Goal: Information Seeking & Learning: Compare options

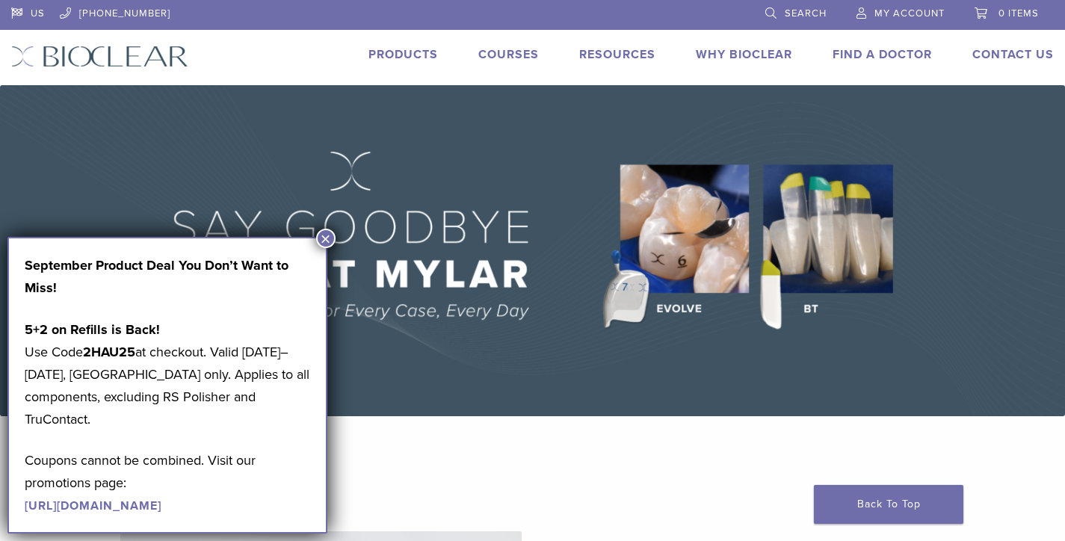
click at [330, 240] on button "×" at bounding box center [325, 238] width 19 height 19
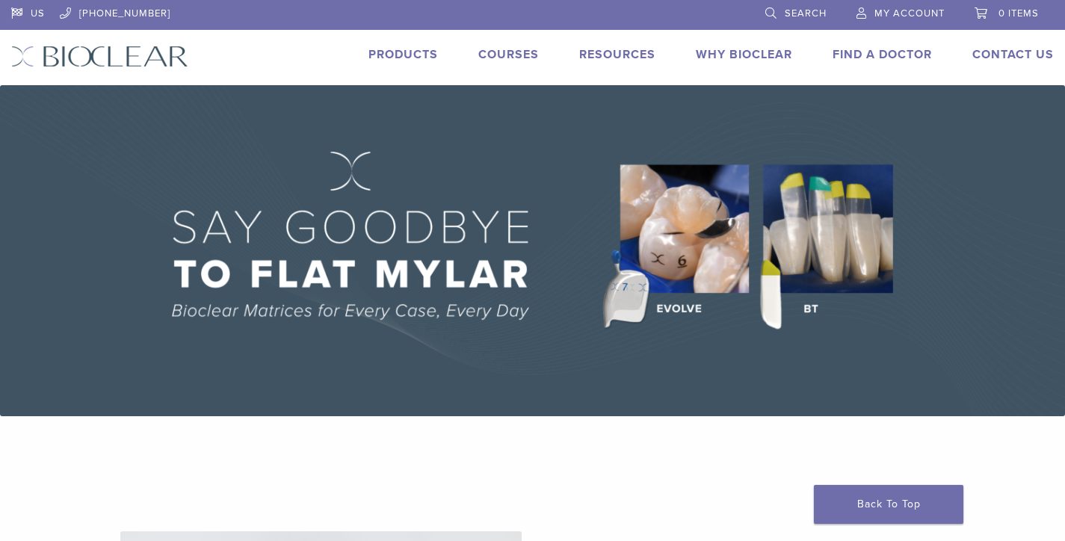
click at [414, 60] on link "Products" at bounding box center [403, 54] width 70 height 15
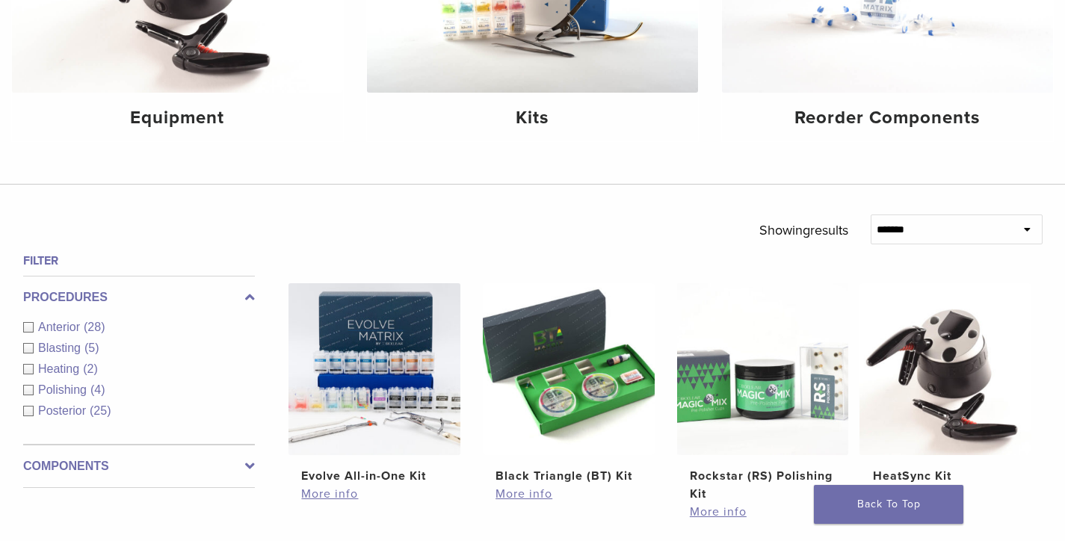
scroll to position [646, 0]
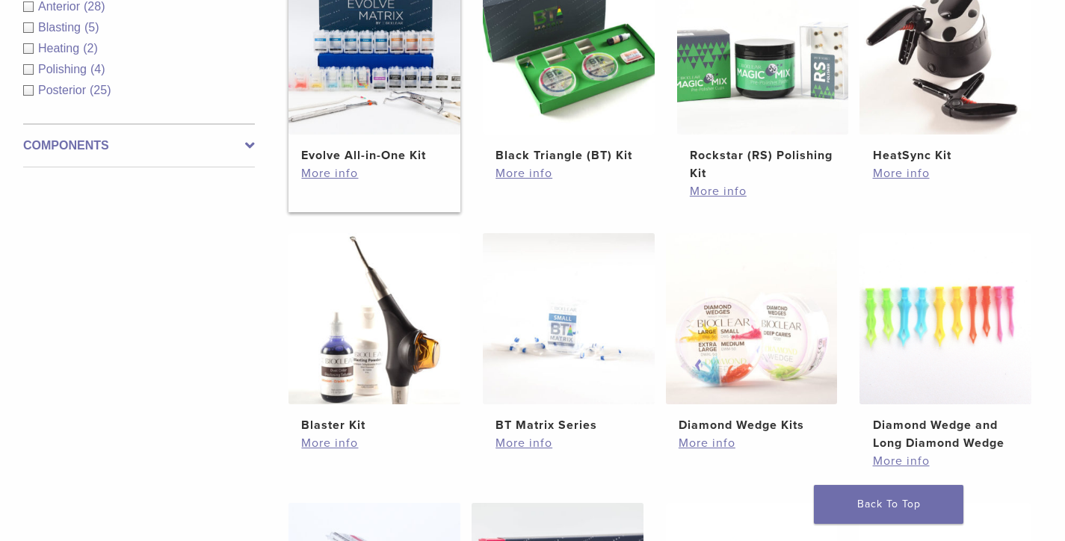
click at [374, 96] on img at bounding box center [374, 49] width 172 height 172
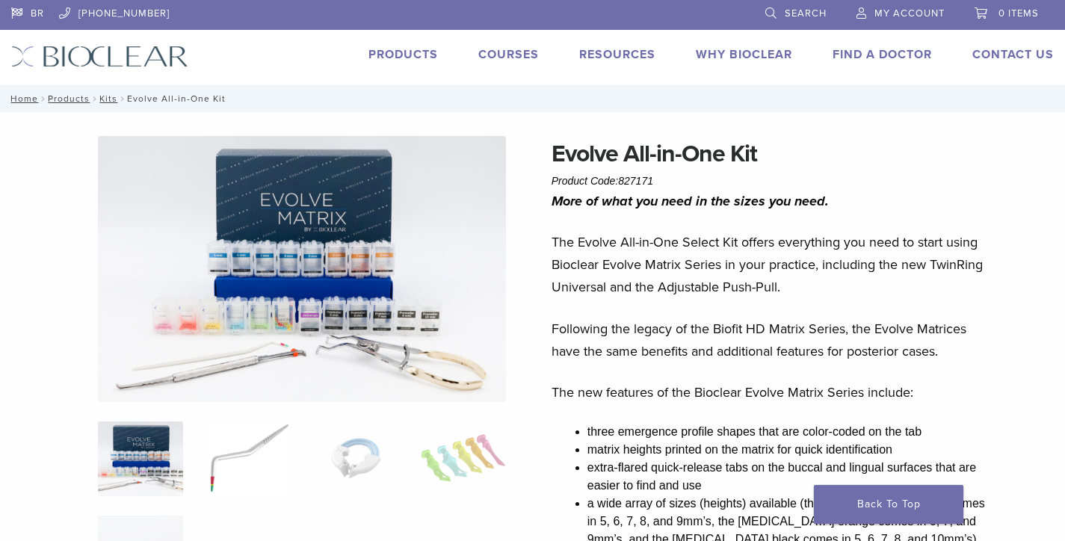
click at [256, 441] on img at bounding box center [248, 459] width 85 height 75
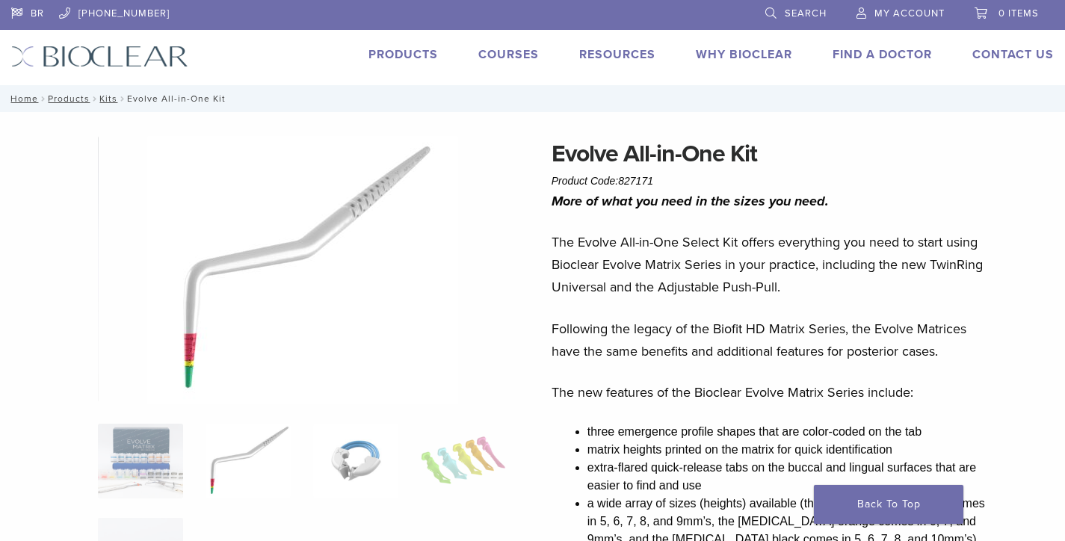
click at [389, 468] on img at bounding box center [355, 461] width 85 height 75
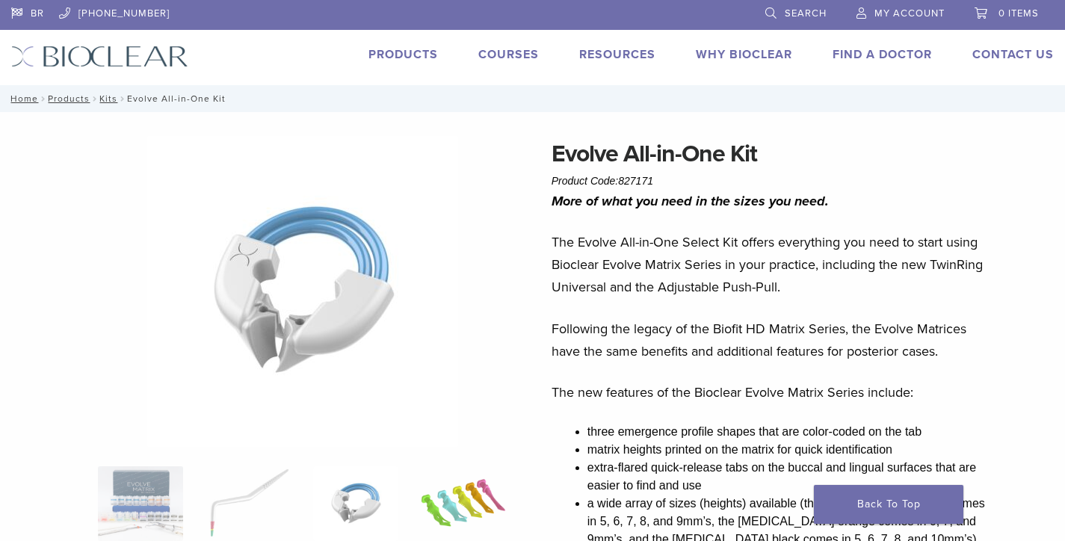
click at [465, 483] on img at bounding box center [463, 503] width 85 height 75
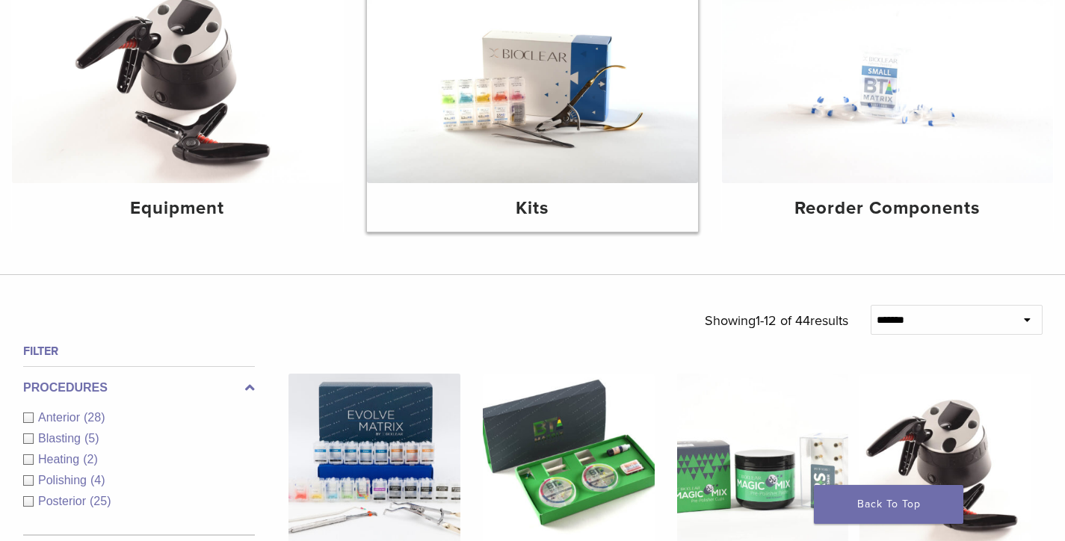
scroll to position [367, 0]
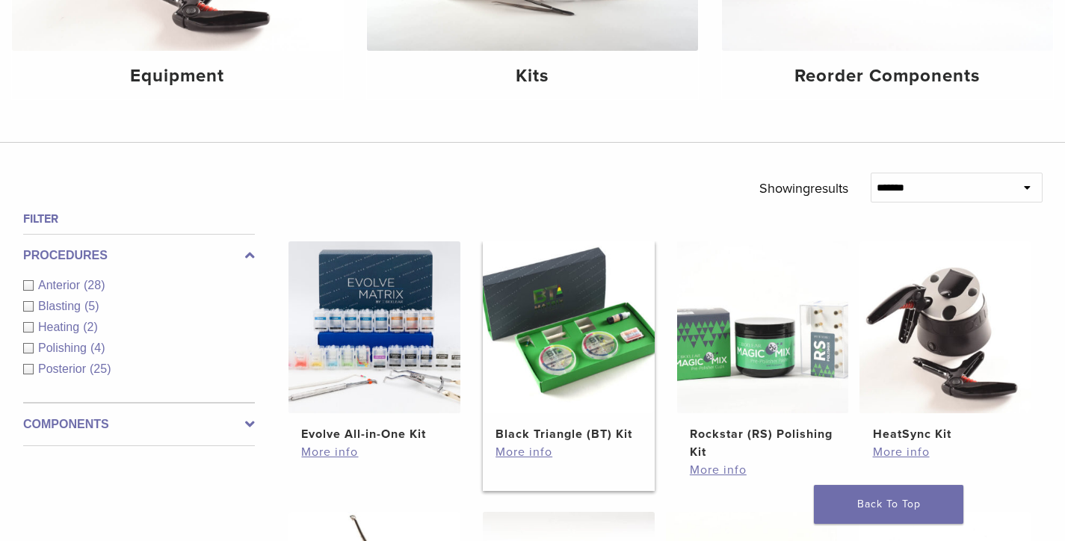
click at [558, 291] on img at bounding box center [569, 327] width 172 height 172
click at [940, 364] on img at bounding box center [946, 327] width 172 height 172
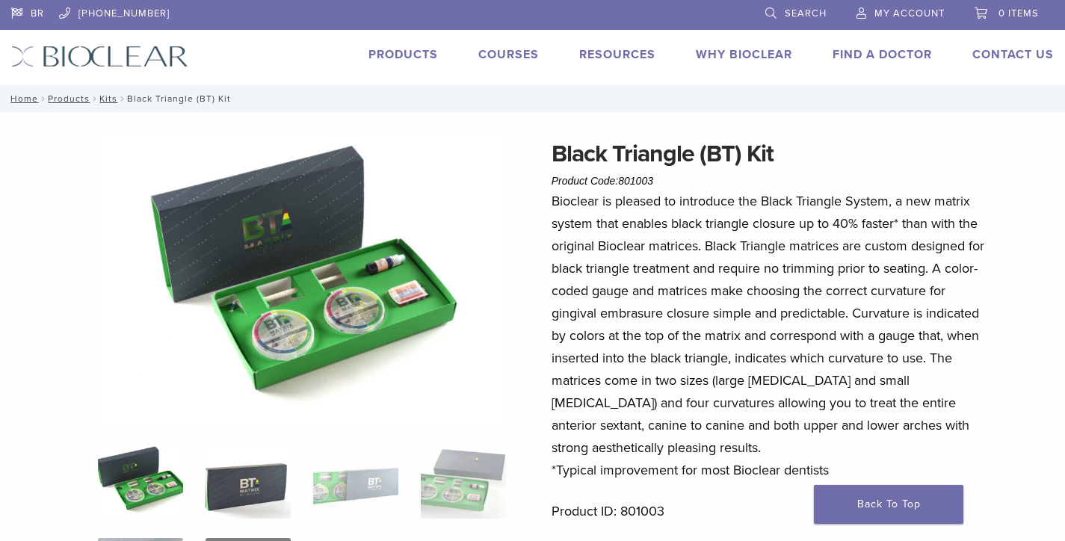
click at [236, 486] on img at bounding box center [248, 481] width 85 height 75
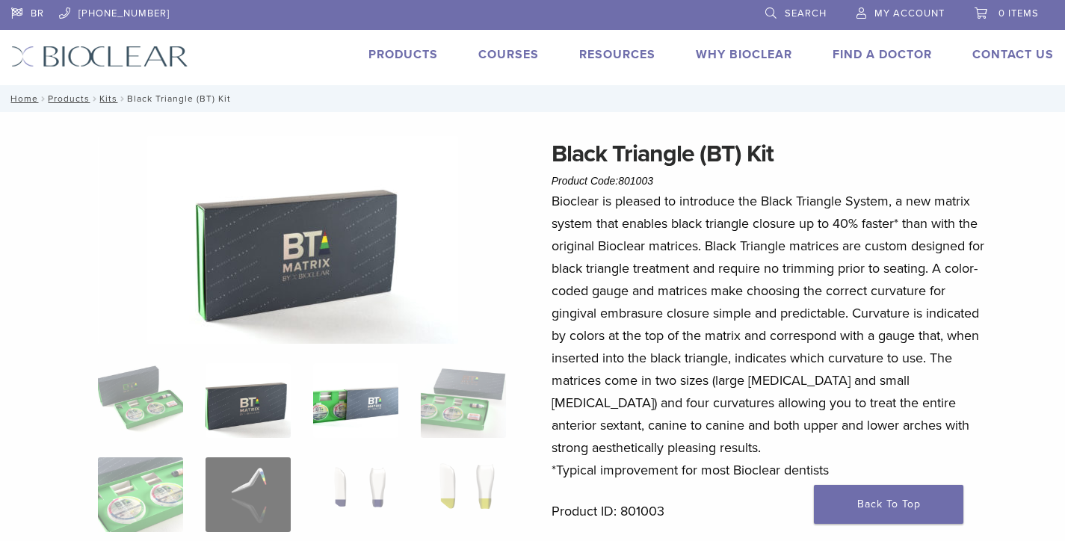
click at [344, 416] on img at bounding box center [355, 400] width 85 height 75
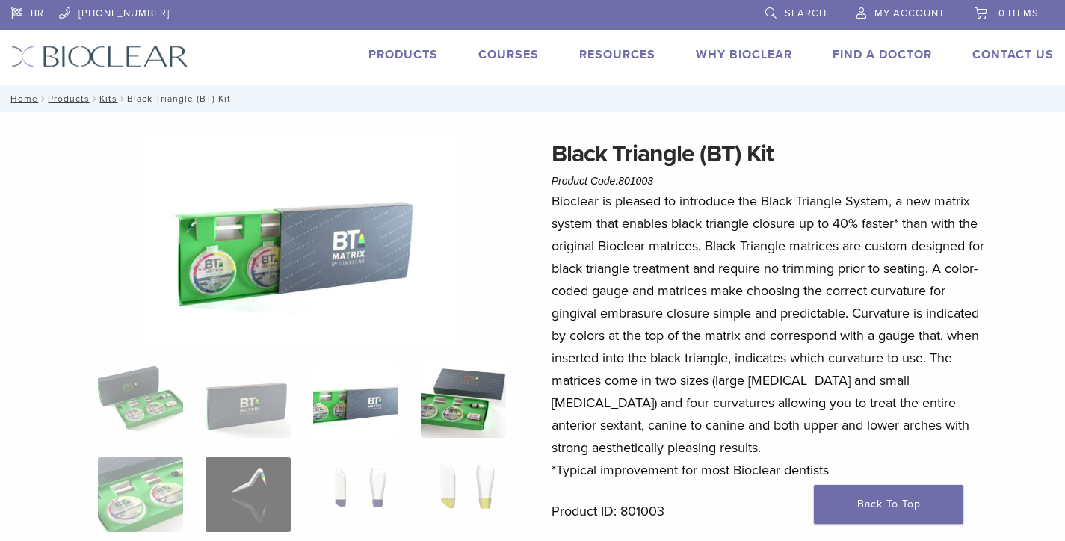
click at [442, 401] on img at bounding box center [463, 400] width 85 height 75
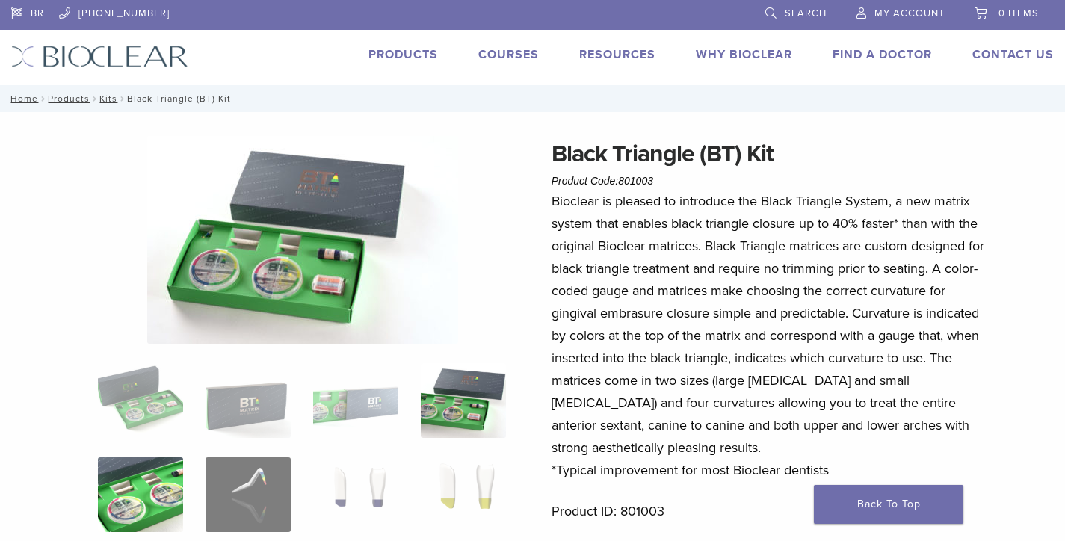
click at [149, 492] on img at bounding box center [140, 494] width 85 height 75
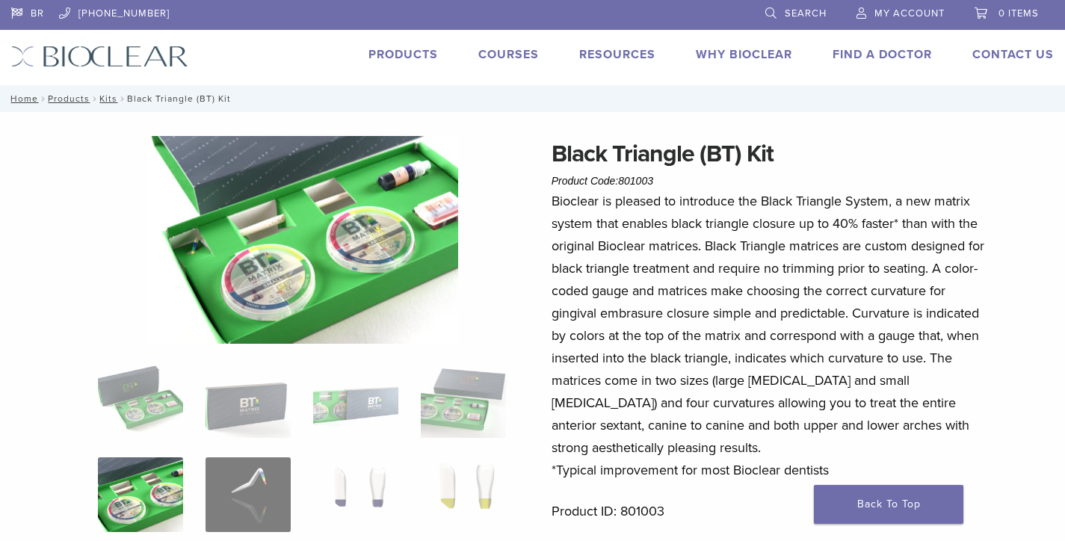
click at [291, 492] on ol at bounding box center [302, 504] width 430 height 283
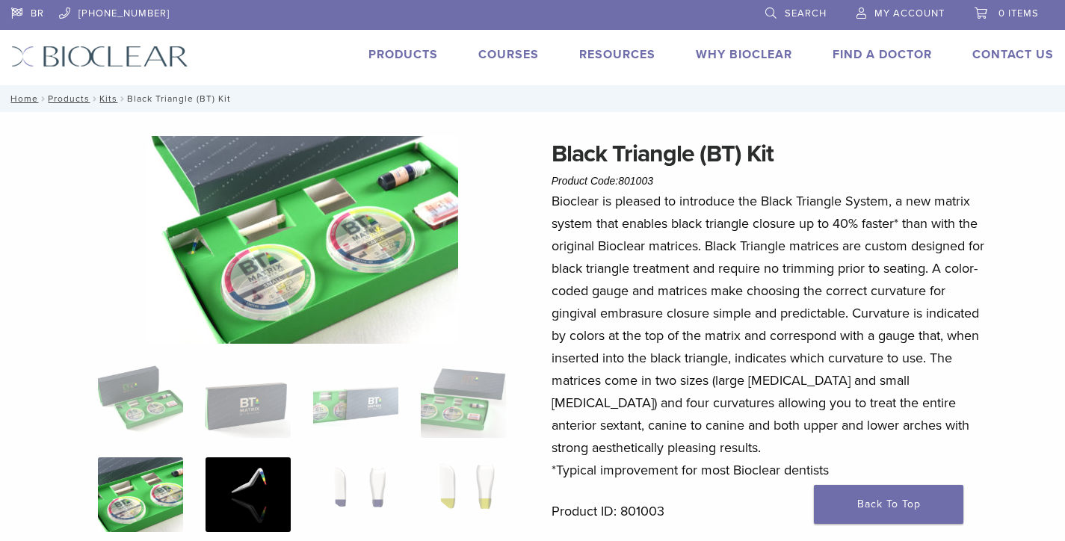
click at [263, 493] on img at bounding box center [248, 494] width 85 height 75
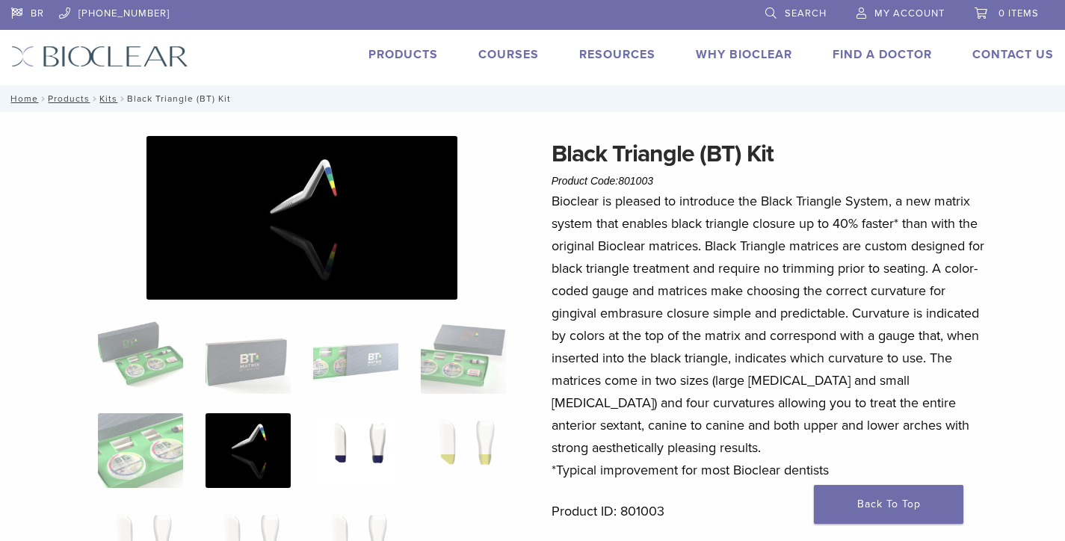
click at [357, 464] on img at bounding box center [355, 450] width 85 height 75
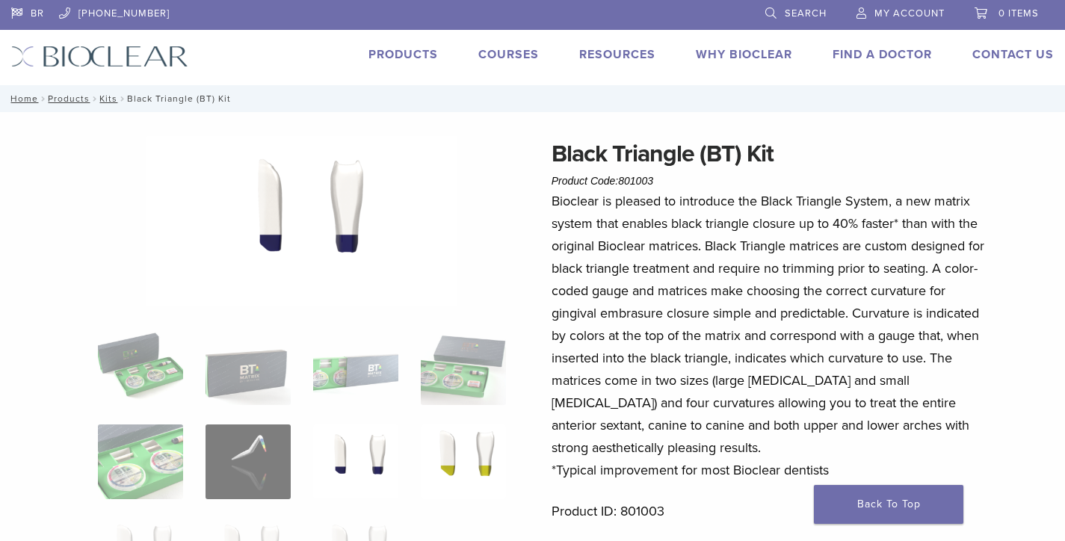
click at [466, 458] on img at bounding box center [463, 462] width 85 height 75
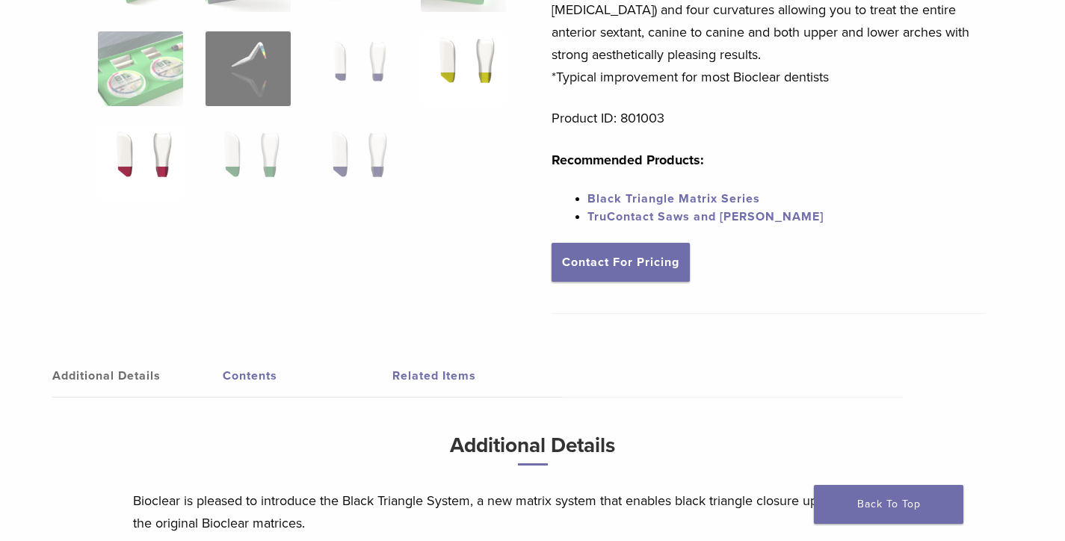
click at [153, 168] on img at bounding box center [140, 163] width 85 height 75
click at [224, 167] on img at bounding box center [248, 163] width 85 height 75
click at [326, 162] on img at bounding box center [355, 163] width 85 height 75
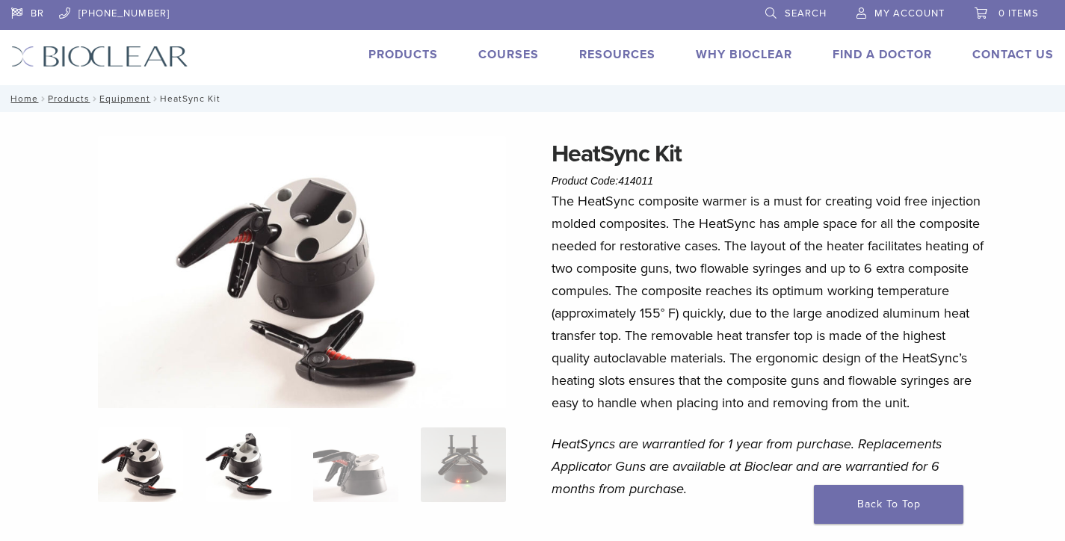
click at [247, 487] on img at bounding box center [248, 465] width 85 height 75
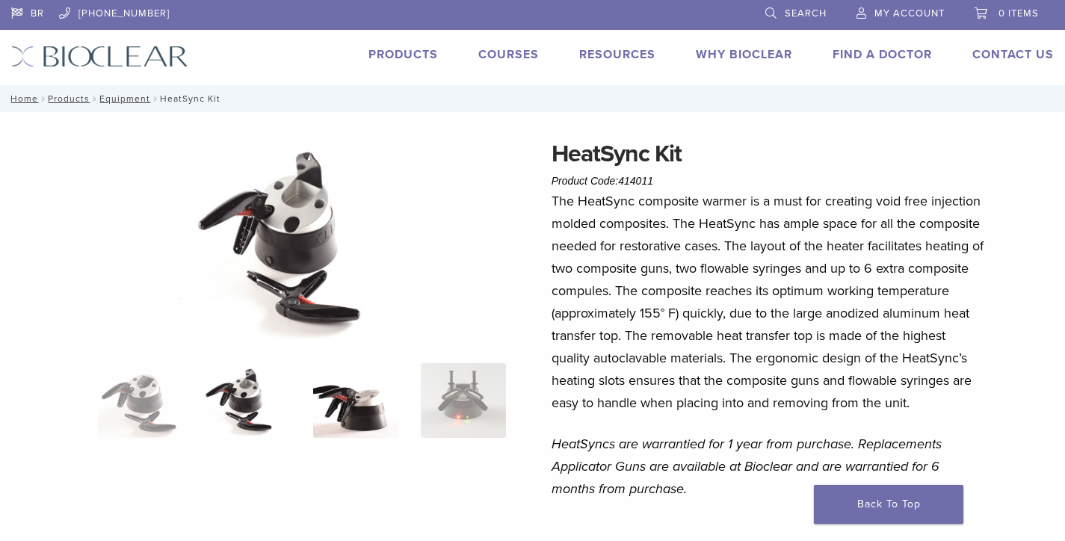
click at [342, 436] on img at bounding box center [355, 400] width 85 height 75
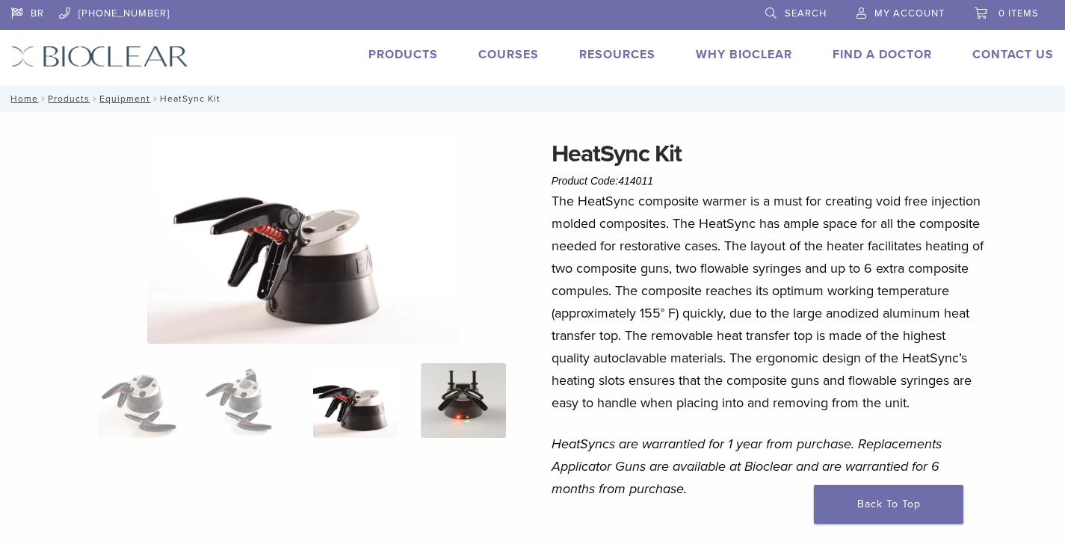
click at [435, 388] on img at bounding box center [463, 400] width 85 height 75
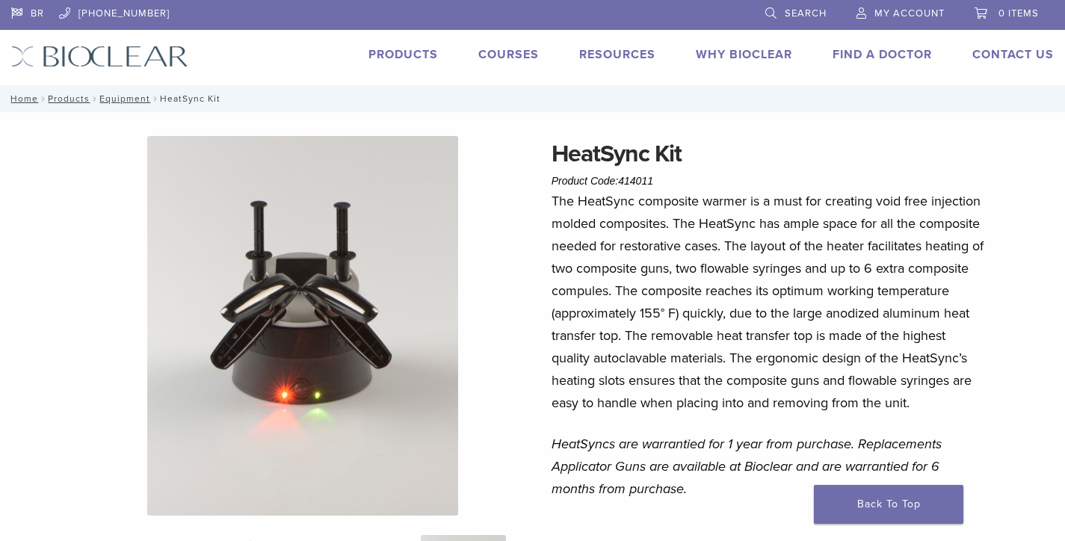
click at [340, 292] on img at bounding box center [302, 326] width 311 height 380
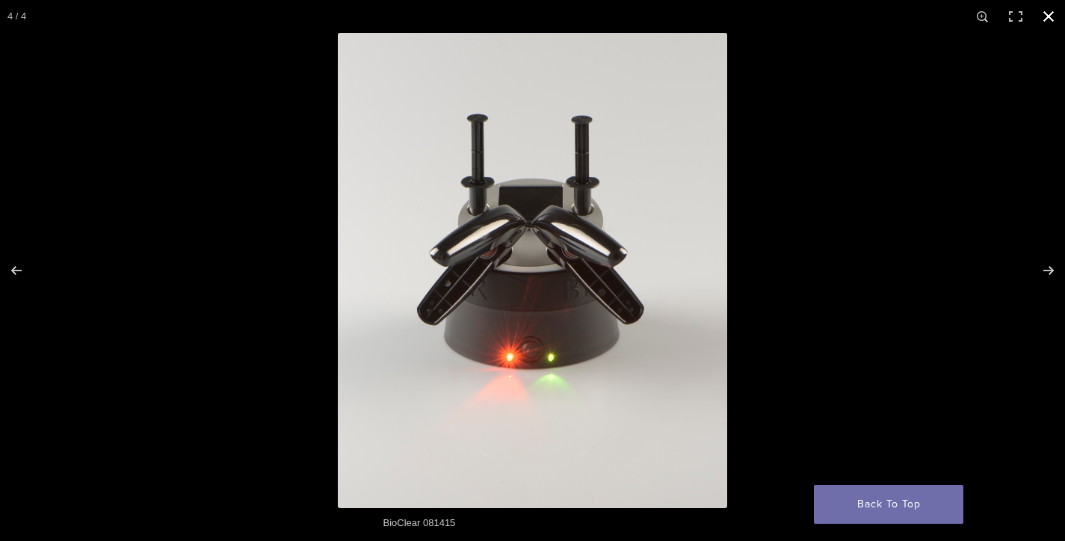
click at [821, 315] on div at bounding box center [870, 303] width 1065 height 541
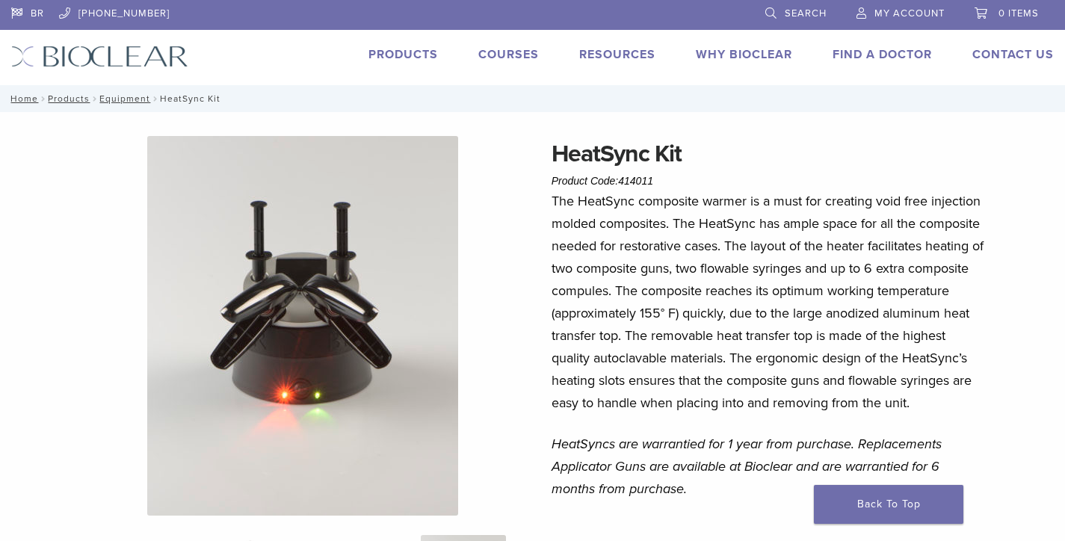
drag, startPoint x: 1054, startPoint y: 70, endPoint x: 1070, endPoint y: 531, distance: 461.4
drag, startPoint x: 910, startPoint y: 498, endPoint x: 996, endPoint y: 499, distance: 85.2
click at [109, 60] on img at bounding box center [99, 57] width 177 height 22
